Goal: Task Accomplishment & Management: Use online tool/utility

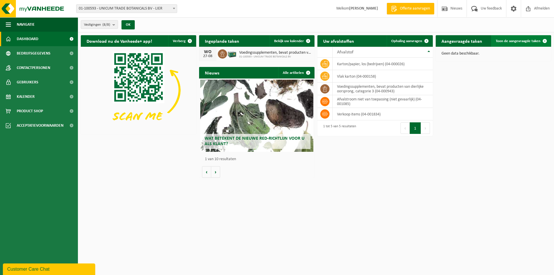
click at [508, 35] on link "Toon de aangevraagde taken" at bounding box center [520, 41] width 59 height 12
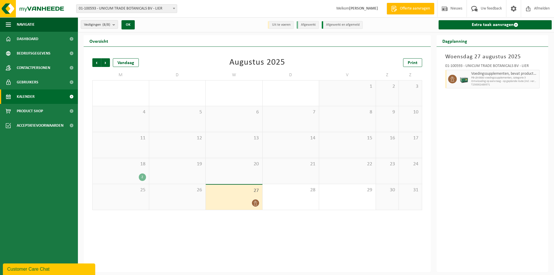
click at [124, 176] on div "2" at bounding box center [121, 178] width 51 height 8
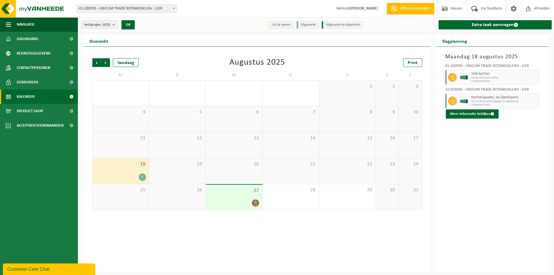
click at [247, 176] on div "20" at bounding box center [234, 171] width 57 height 26
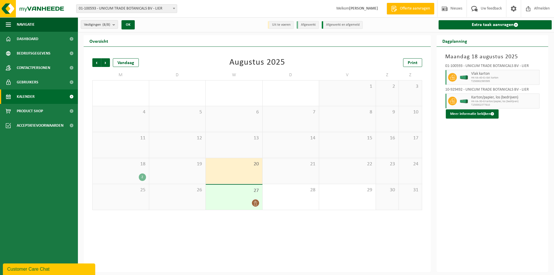
click at [239, 143] on div "13" at bounding box center [234, 145] width 57 height 26
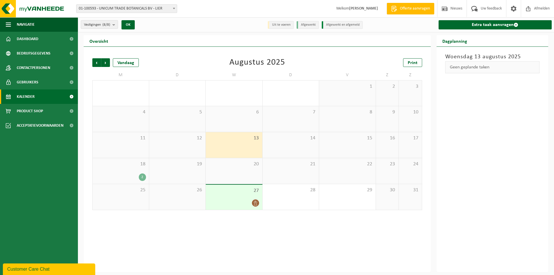
click at [235, 173] on div "20" at bounding box center [234, 171] width 57 height 26
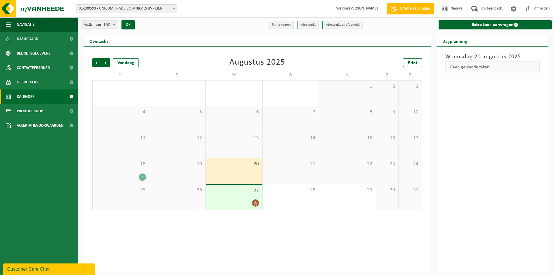
click at [234, 194] on div "27" at bounding box center [234, 197] width 57 height 25
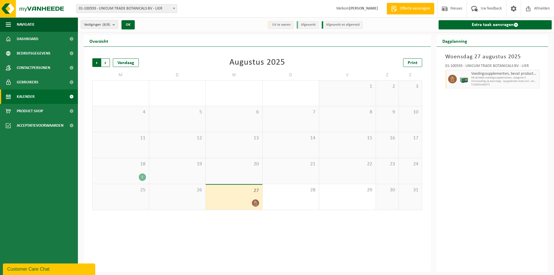
click at [107, 64] on span "Volgende" at bounding box center [105, 62] width 9 height 9
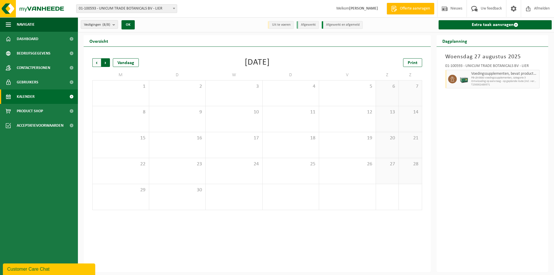
click at [96, 64] on span "Vorige" at bounding box center [96, 62] width 9 height 9
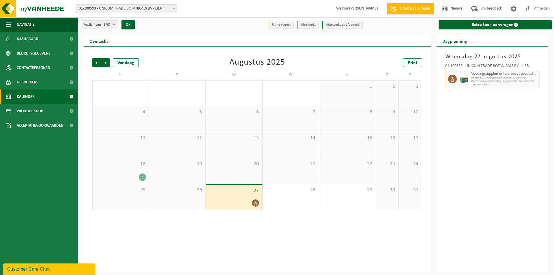
click at [96, 64] on span "Vorige" at bounding box center [96, 62] width 9 height 9
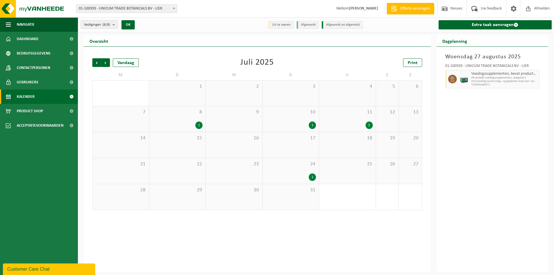
click at [300, 164] on span "24" at bounding box center [291, 164] width 51 height 6
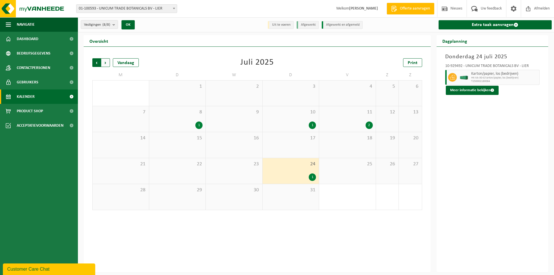
click at [105, 66] on span "Volgende" at bounding box center [105, 62] width 9 height 9
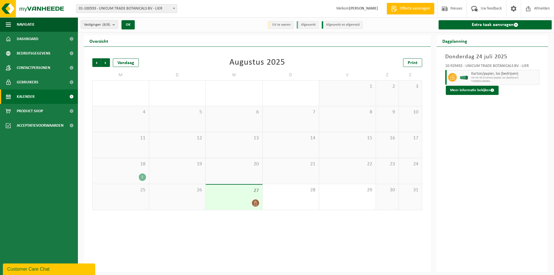
click at [250, 201] on div at bounding box center [234, 203] width 51 height 8
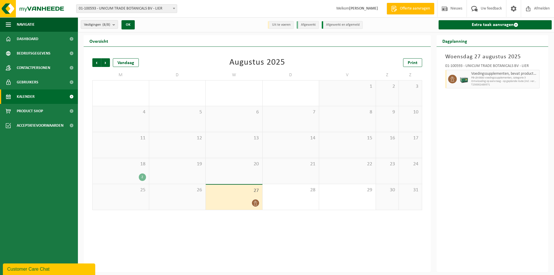
click at [504, 74] on span "Voedingssupplementen, bevat producten van dierlijke oorsprong, categorie 3" at bounding box center [504, 74] width 67 height 5
click at [24, 40] on span "Dashboard" at bounding box center [28, 39] width 22 height 14
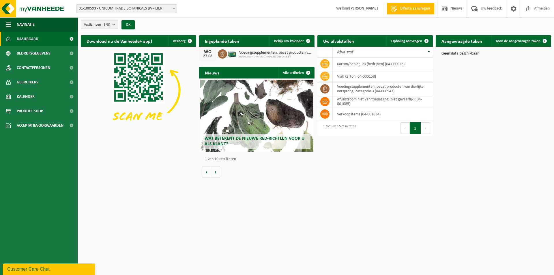
click at [235, 57] on img at bounding box center [232, 54] width 10 height 10
click at [307, 41] on span at bounding box center [309, 41] width 12 height 12
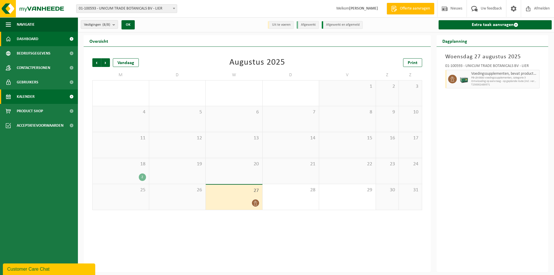
click at [43, 42] on link "Dashboard" at bounding box center [39, 39] width 78 height 14
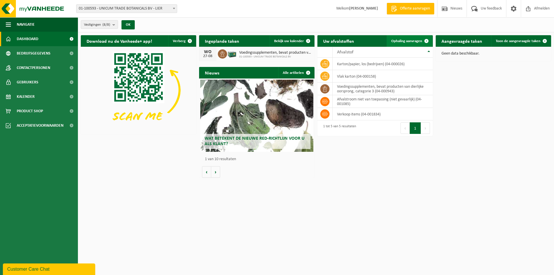
click at [420, 41] on span "Ophaling aanvragen" at bounding box center [406, 41] width 31 height 4
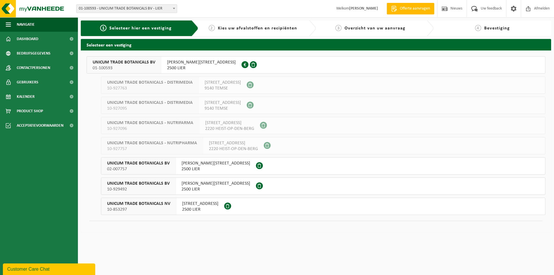
click at [179, 62] on span "JOSEPH VAN INSTRAAT 21" at bounding box center [201, 62] width 69 height 6
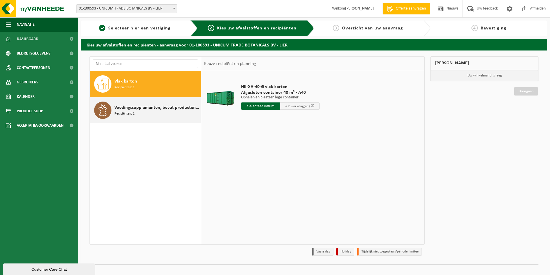
click at [176, 109] on span "Voedingssupplementen, bevat producten van dierlijke oorsprong, categorie 3" at bounding box center [156, 107] width 85 height 7
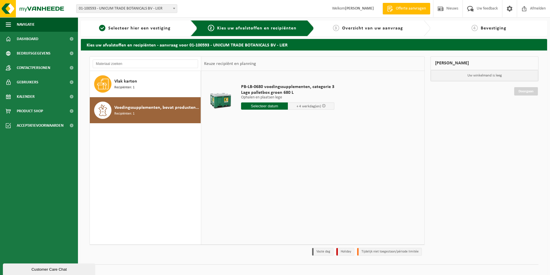
click at [265, 103] on input "text" at bounding box center [264, 105] width 47 height 7
click at [279, 176] on div "28" at bounding box center [277, 175] width 10 height 9
type input "Van 2025-08-28"
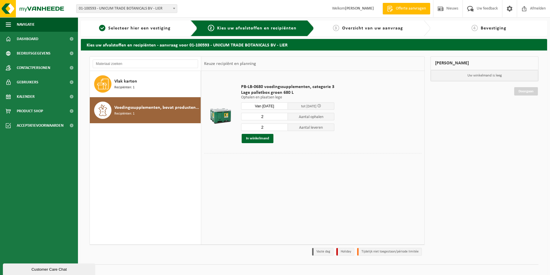
click at [271, 114] on input "2" at bounding box center [264, 117] width 47 height 8
click at [284, 120] on input "2" at bounding box center [264, 117] width 47 height 8
click at [282, 120] on input "2" at bounding box center [264, 117] width 47 height 8
type input "1"
click at [282, 118] on input "1" at bounding box center [264, 117] width 47 height 8
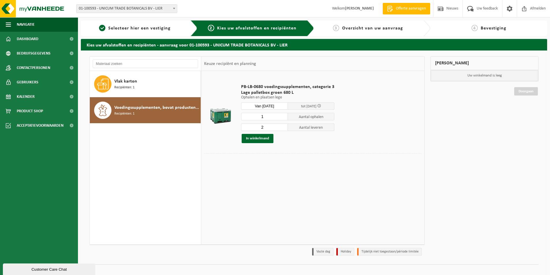
click at [273, 130] on input "2" at bounding box center [264, 128] width 47 height 8
click at [282, 130] on input "2" at bounding box center [264, 128] width 47 height 8
type input "1"
click at [282, 129] on input "1" at bounding box center [264, 128] width 47 height 8
click at [264, 138] on button "In winkelmand" at bounding box center [258, 138] width 32 height 9
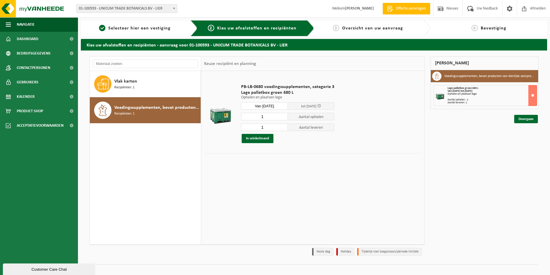
drag, startPoint x: 474, startPoint y: 107, endPoint x: 477, endPoint y: 98, distance: 10.2
click at [477, 98] on div "Lage palletbox groen 680 L Van 2025-08-28 tot 2025-09-03 Ophalen en plaatsen le…" at bounding box center [492, 95] width 89 height 17
click at [536, 122] on link "Doorgaan" at bounding box center [526, 119] width 24 height 8
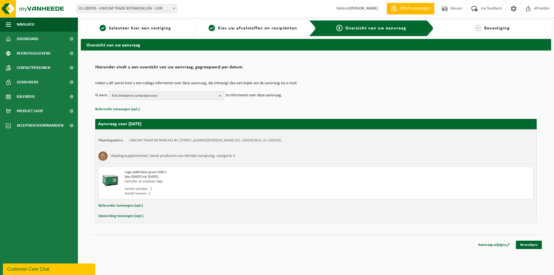
click at [155, 95] on span "Kies bestaand contactpersoon" at bounding box center [164, 96] width 105 height 9
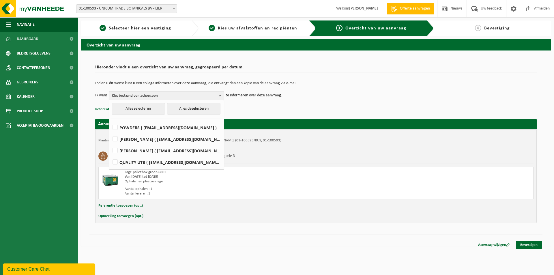
click at [155, 95] on span "Kies bestaand contactpersoon" at bounding box center [164, 96] width 105 height 9
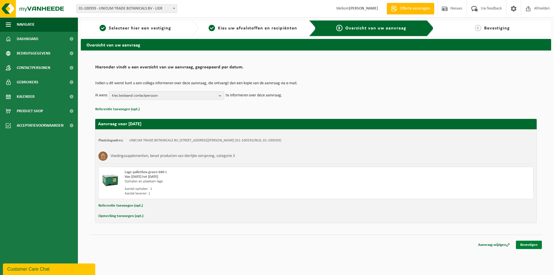
click at [529, 248] on link "Bevestigen" at bounding box center [529, 245] width 26 height 8
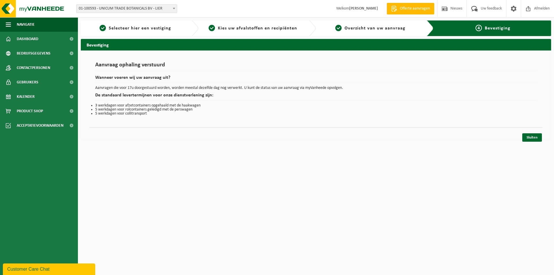
click at [538, 142] on div "Navigatie Offerte aanvragen Nieuws Uw feedback Afmelden Dashboard Bedrijfsgegev…" at bounding box center [277, 72] width 554 height 145
click at [537, 138] on link "Sluiten" at bounding box center [533, 137] width 20 height 8
